Goal: Register for event/course

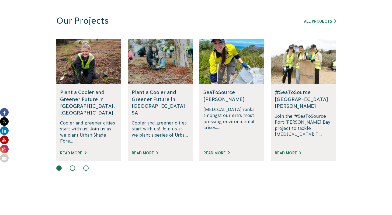
scroll to position [380, 0]
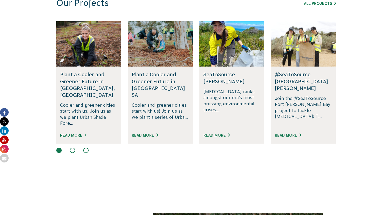
click at [73, 148] on button at bounding box center [72, 150] width 5 height 5
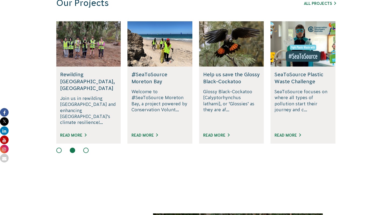
click at [84, 148] on button at bounding box center [85, 150] width 5 height 5
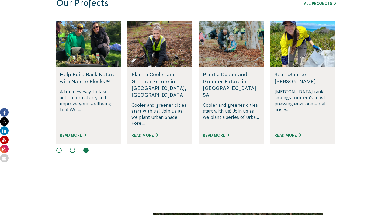
click at [74, 148] on button at bounding box center [72, 150] width 5 height 5
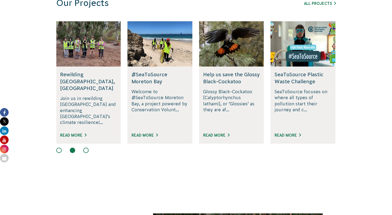
click at [60, 148] on button at bounding box center [58, 150] width 5 height 5
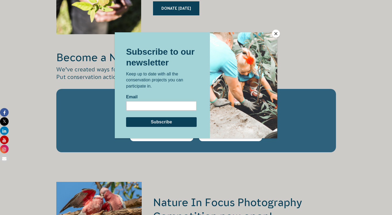
scroll to position [825, 0]
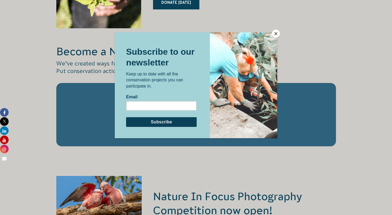
click at [278, 33] on button "Close" at bounding box center [276, 34] width 8 height 8
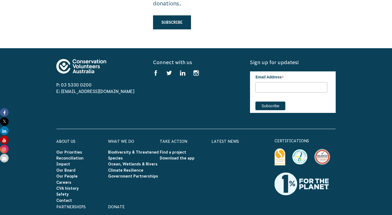
scroll to position [1582, 0]
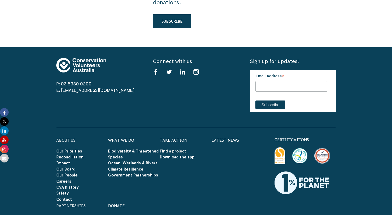
click at [179, 149] on link "Find a project" at bounding box center [173, 151] width 26 height 4
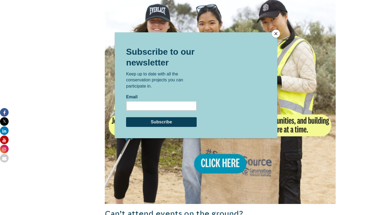
scroll to position [478, 0]
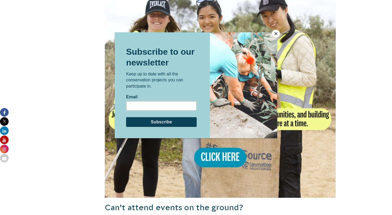
click at [276, 36] on button "Close" at bounding box center [276, 34] width 8 height 8
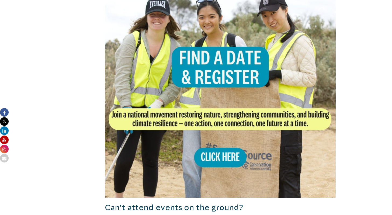
click at [220, 142] on img at bounding box center [220, 82] width 231 height 231
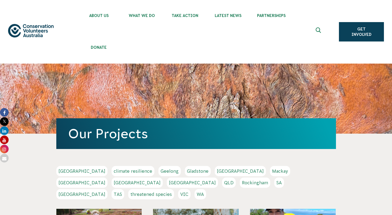
click at [108, 178] on link "Melbourne" at bounding box center [81, 183] width 51 height 10
click at [191, 189] on link "VIC" at bounding box center [184, 194] width 12 height 10
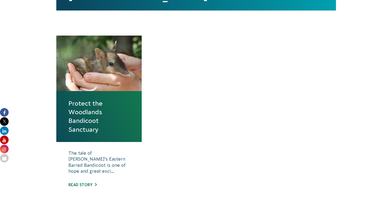
scroll to position [205, 0]
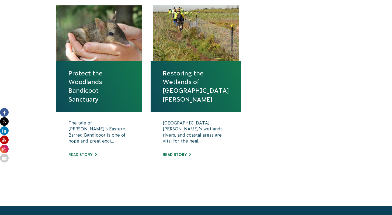
scroll to position [235, 0]
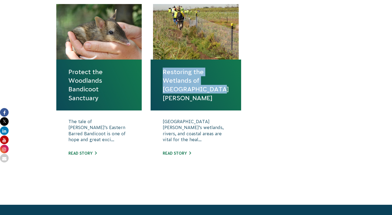
click at [88, 88] on link "Protect the Woodlands Bandicoot Sanctuary" at bounding box center [98, 85] width 61 height 35
